Goal: Communication & Community: Answer question/provide support

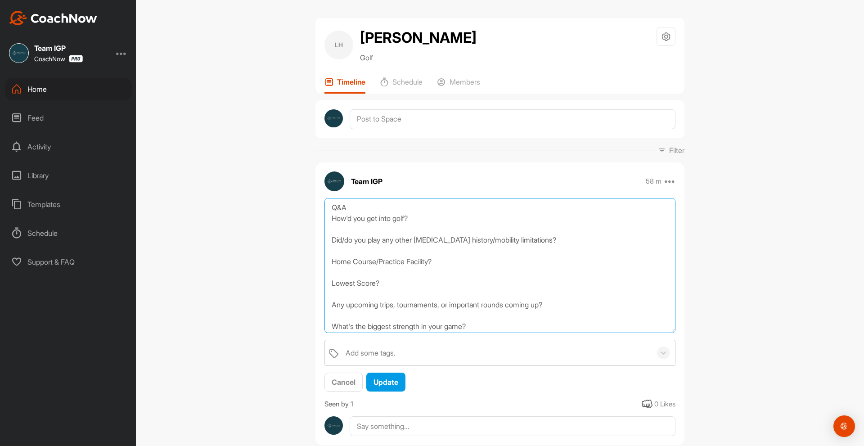
click at [439, 220] on textarea "Q&A How'd you get into golf? Did/do you play any other [MEDICAL_DATA] history/m…" at bounding box center [500, 265] width 351 height 135
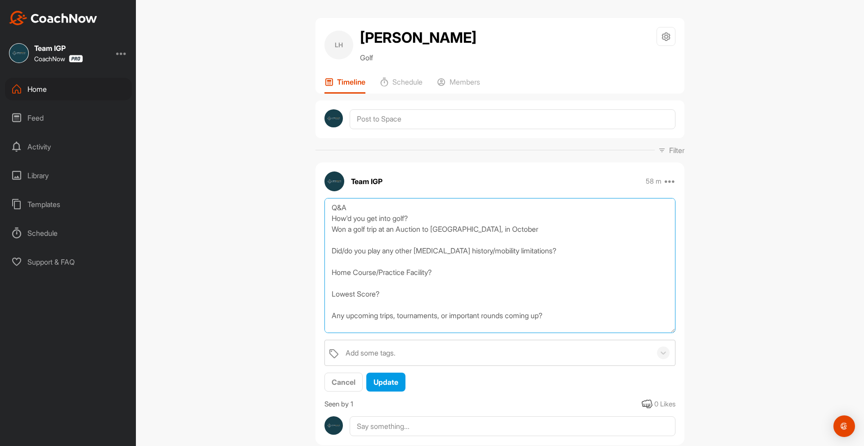
click at [457, 251] on textarea "Q&A How'd you get into golf? Won a golf trip at an Auction to [GEOGRAPHIC_DATA]…" at bounding box center [500, 265] width 351 height 135
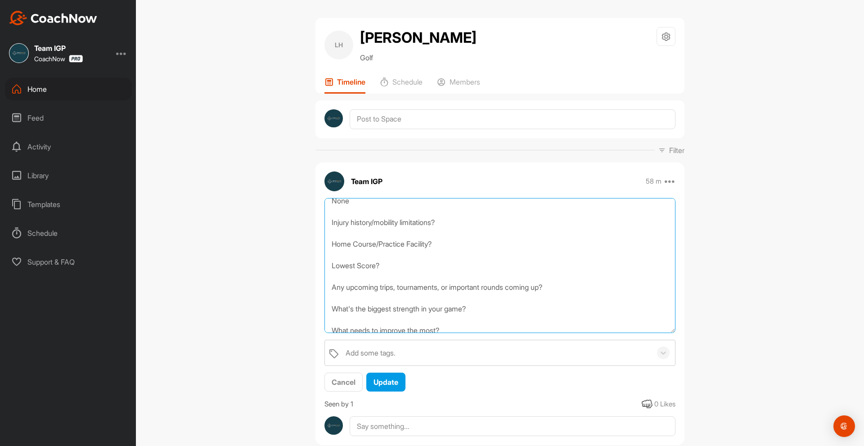
scroll to position [45, 0]
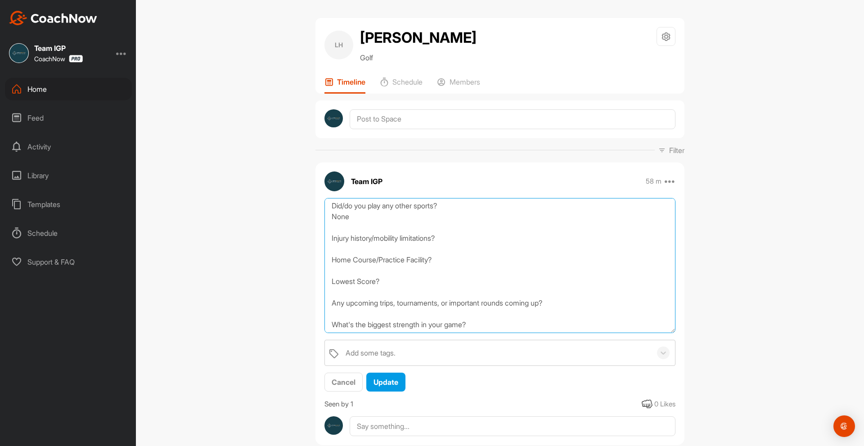
click at [455, 239] on textarea "Q&A How'd you get into golf? Won a golf trip at an Auction to [GEOGRAPHIC_DATA]…" at bounding box center [500, 265] width 351 height 135
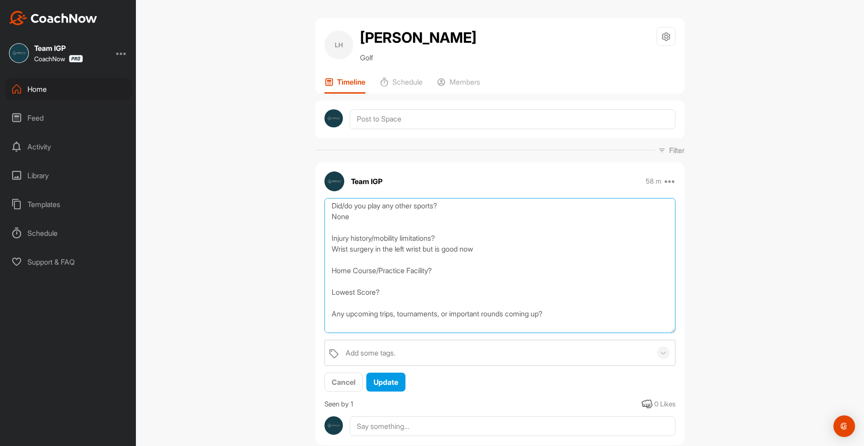
click at [477, 270] on textarea "Q&A How'd you get into golf? Won a golf trip at an Auction to [GEOGRAPHIC_DATA]…" at bounding box center [500, 265] width 351 height 135
click at [410, 301] on textarea "Q&A How'd you get into golf? Won a golf trip at an Auction to [GEOGRAPHIC_DATA]…" at bounding box center [500, 265] width 351 height 135
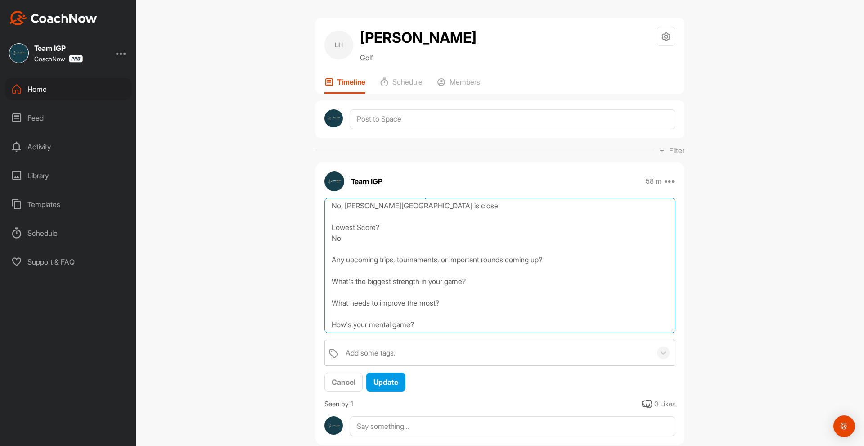
scroll to position [135, 0]
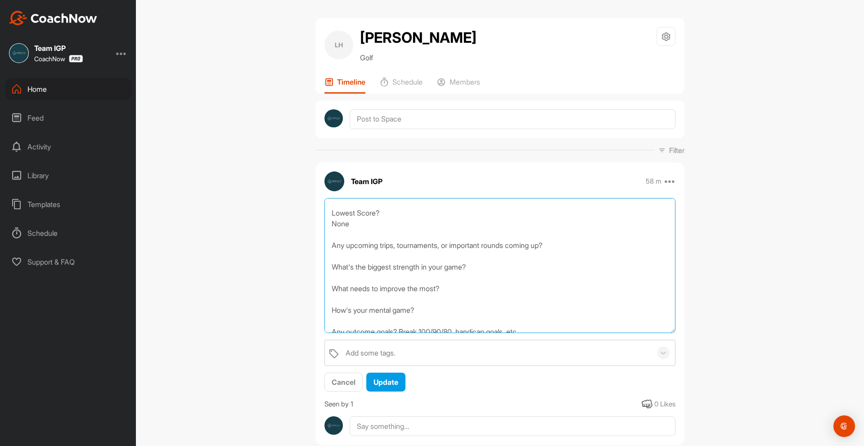
click at [573, 242] on textarea "Q&A How'd you get into golf? Won a golf trip at an Auction to [GEOGRAPHIC_DATA]…" at bounding box center [500, 265] width 351 height 135
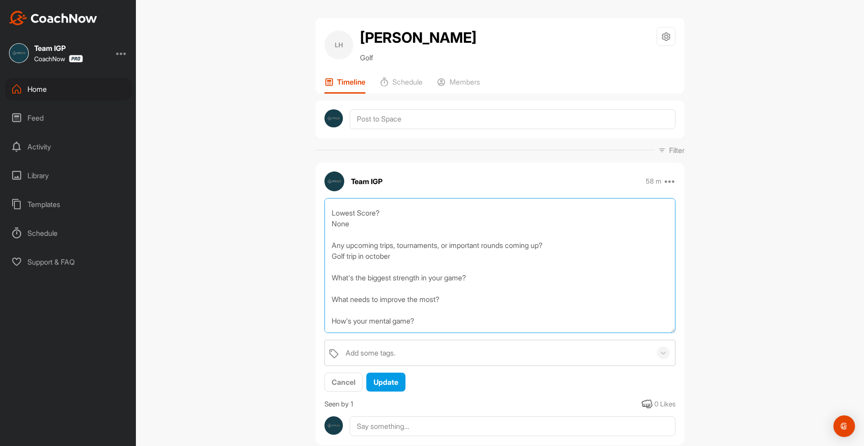
click at [368, 253] on textarea "Q&A How'd you get into golf? Won a golf trip at an Auction to [GEOGRAPHIC_DATA]…" at bounding box center [500, 265] width 351 height 135
click at [502, 272] on textarea "Q&A How'd you get into golf? Won a golf trip at an Auction to [GEOGRAPHIC_DATA]…" at bounding box center [500, 265] width 351 height 135
drag, startPoint x: 446, startPoint y: 308, endPoint x: 460, endPoint y: 308, distance: 13.5
click at [448, 308] on textarea "Q&A How'd you get into golf? Won a golf trip at an Auction to [GEOGRAPHIC_DATA]…" at bounding box center [500, 265] width 351 height 135
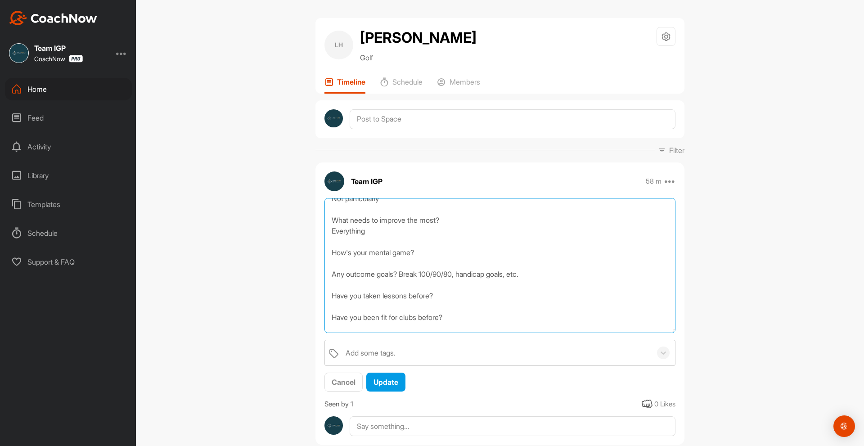
click at [453, 253] on textarea "Q&A How'd you get into golf? Won a golf trip at an Auction to [GEOGRAPHIC_DATA]…" at bounding box center [500, 265] width 351 height 135
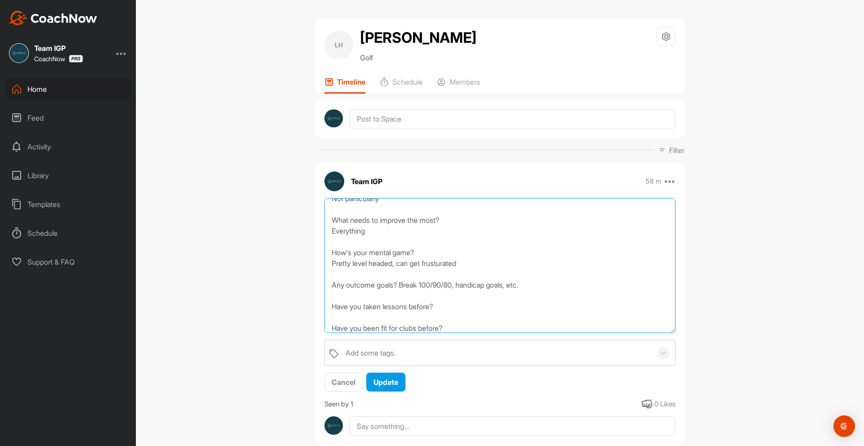
drag, startPoint x: 381, startPoint y: 233, endPoint x: 281, endPoint y: 219, distance: 101.4
click at [281, 219] on div "LH [PERSON_NAME] Golf Space Settings Your Notifications Timeline Schedule Membe…" at bounding box center [500, 223] width 729 height 446
click at [377, 235] on textarea "Q&A How'd you get into golf? Won a golf trip at an Auction to [GEOGRAPHIC_DATA]…" at bounding box center [500, 265] width 351 height 135
click at [373, 231] on textarea "Q&A How'd you get into golf? Won a golf trip at an Auction to [GEOGRAPHIC_DATA]…" at bounding box center [500, 265] width 351 height 135
click at [428, 232] on textarea "Q&A How'd you get into golf? Won a golf trip at an Auction to [GEOGRAPHIC_DATA]…" at bounding box center [500, 265] width 351 height 135
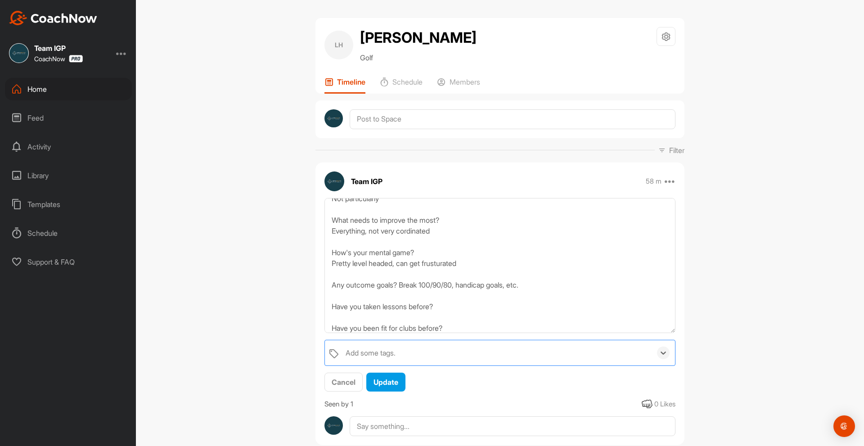
scroll to position [270, 0]
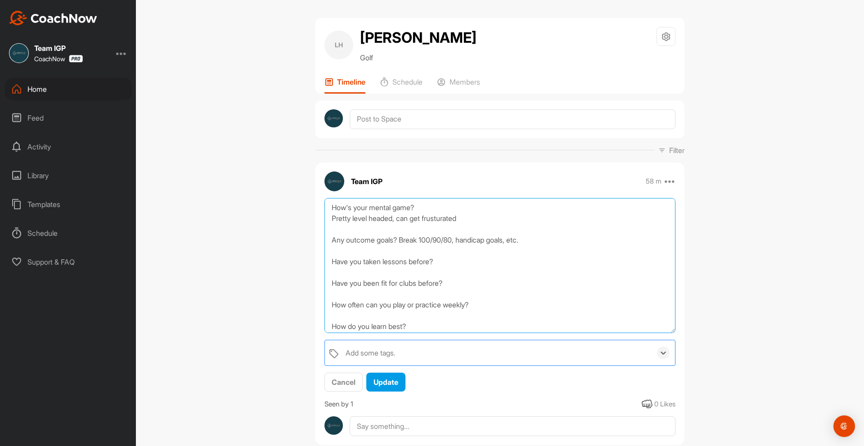
click at [550, 245] on textarea "Q&A How'd you get into golf? Won a golf trip at an Auction to [GEOGRAPHIC_DATA]…" at bounding box center [500, 265] width 351 height 135
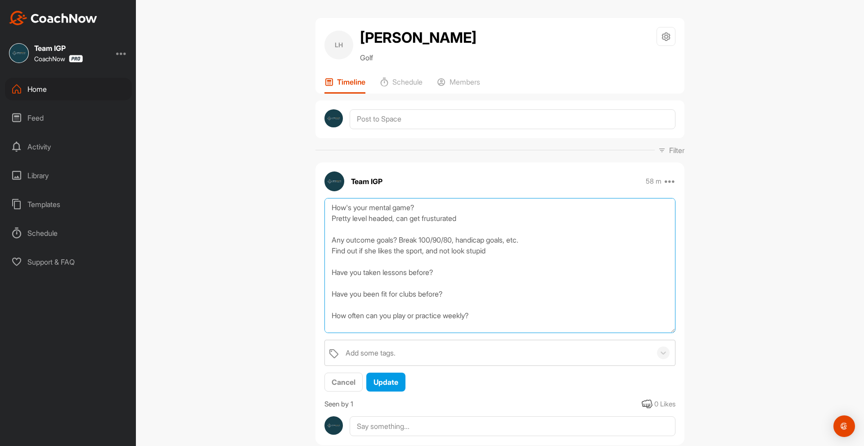
click at [494, 282] on textarea "Q&A How'd you get into golf? Won a golf trip at an Auction to [GEOGRAPHIC_DATA]…" at bounding box center [500, 265] width 351 height 135
click at [486, 309] on textarea "Q&A How'd you get into golf? Won a golf trip at an Auction to [GEOGRAPHIC_DATA]…" at bounding box center [500, 265] width 351 height 135
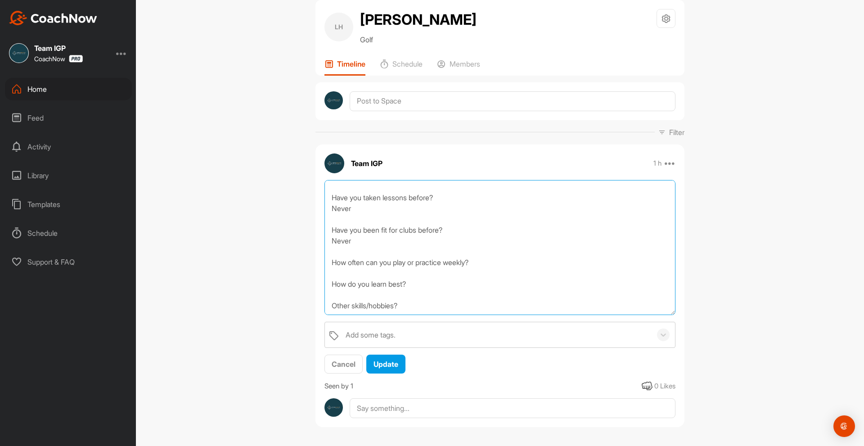
scroll to position [27, 0]
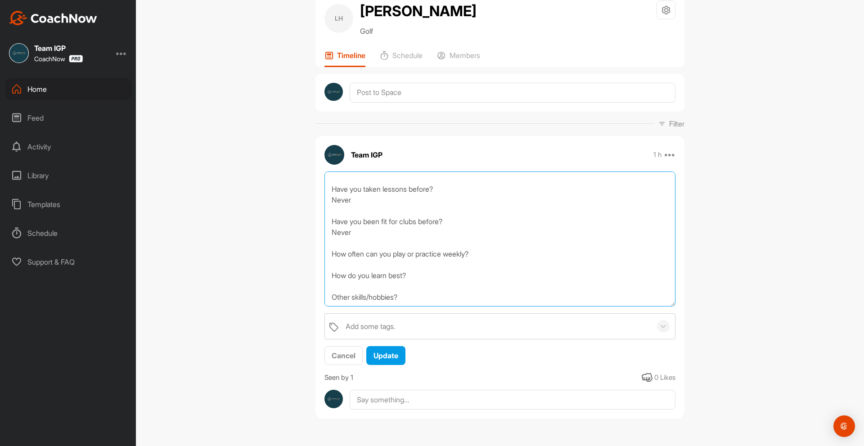
click at [490, 251] on textarea "Q&A How'd you get into golf? Won a golf trip at an Auction to [GEOGRAPHIC_DATA]…" at bounding box center [500, 239] width 351 height 135
click at [333, 261] on textarea "Q&A How'd you get into golf? Won a golf trip at an Auction to [GEOGRAPHIC_DATA]…" at bounding box center [500, 239] width 351 height 135
click at [408, 268] on textarea "Q&A How'd you get into golf? Won a golf trip at an Auction to [GEOGRAPHIC_DATA]…" at bounding box center [500, 239] width 351 height 135
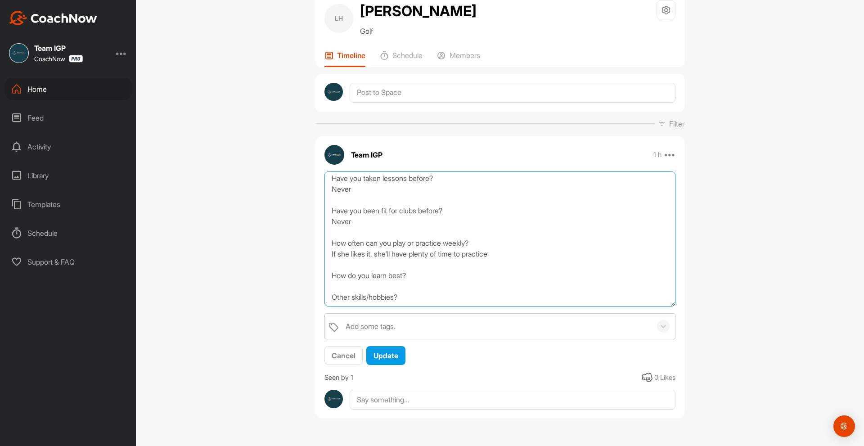
click at [421, 272] on textarea "Q&A How'd you get into golf? Won a golf trip at an Auction to [GEOGRAPHIC_DATA]…" at bounding box center [500, 239] width 351 height 135
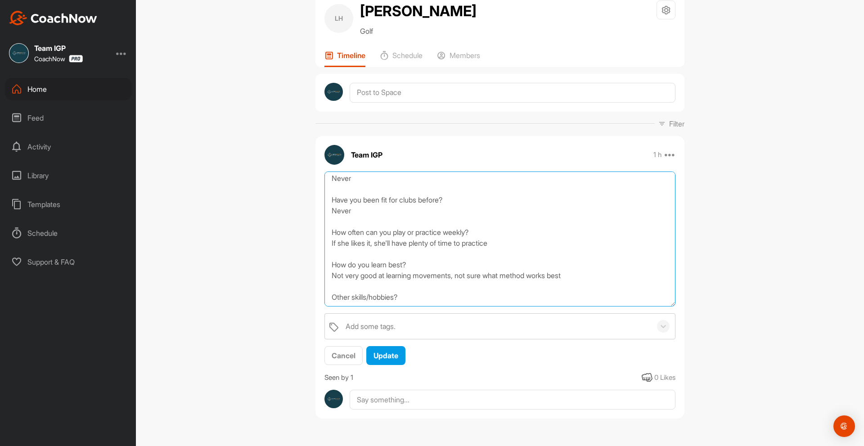
click at [419, 298] on textarea "Q&A How'd you get into golf? Won a golf trip at an Auction to [GEOGRAPHIC_DATA]…" at bounding box center [500, 239] width 351 height 135
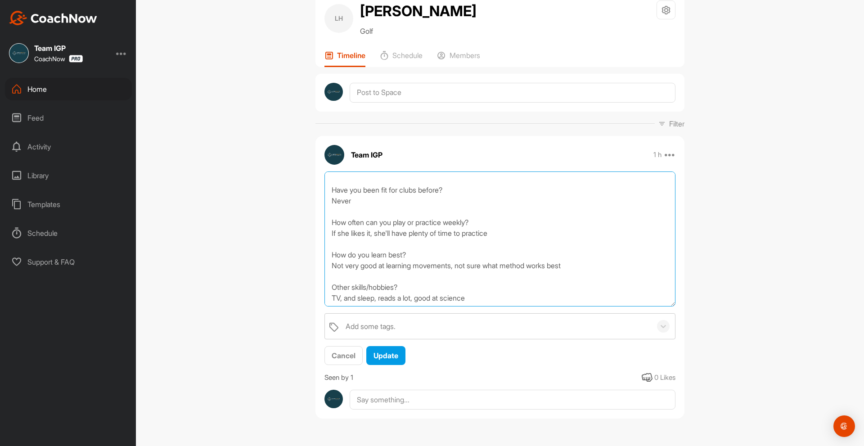
scroll to position [359, 0]
type textarea "Q&A How'd you get into golf? Won a golf trip at an Auction to [GEOGRAPHIC_DATA]…"
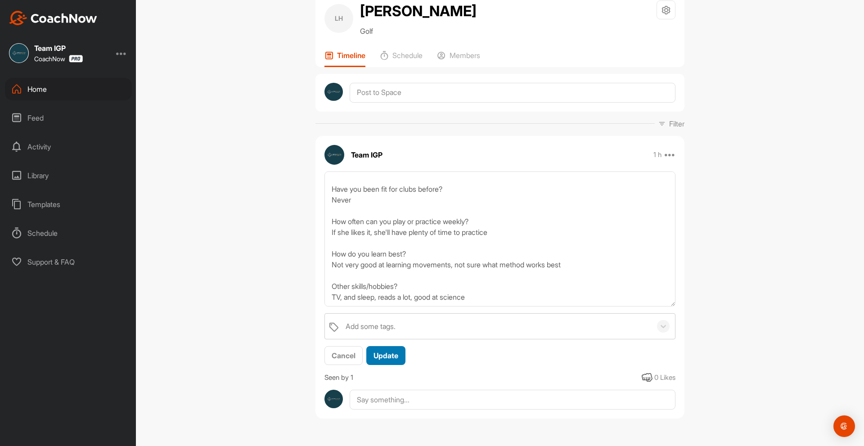
click at [392, 359] on span "Update" at bounding box center [386, 355] width 25 height 9
